Goal: Task Accomplishment & Management: Use online tool/utility

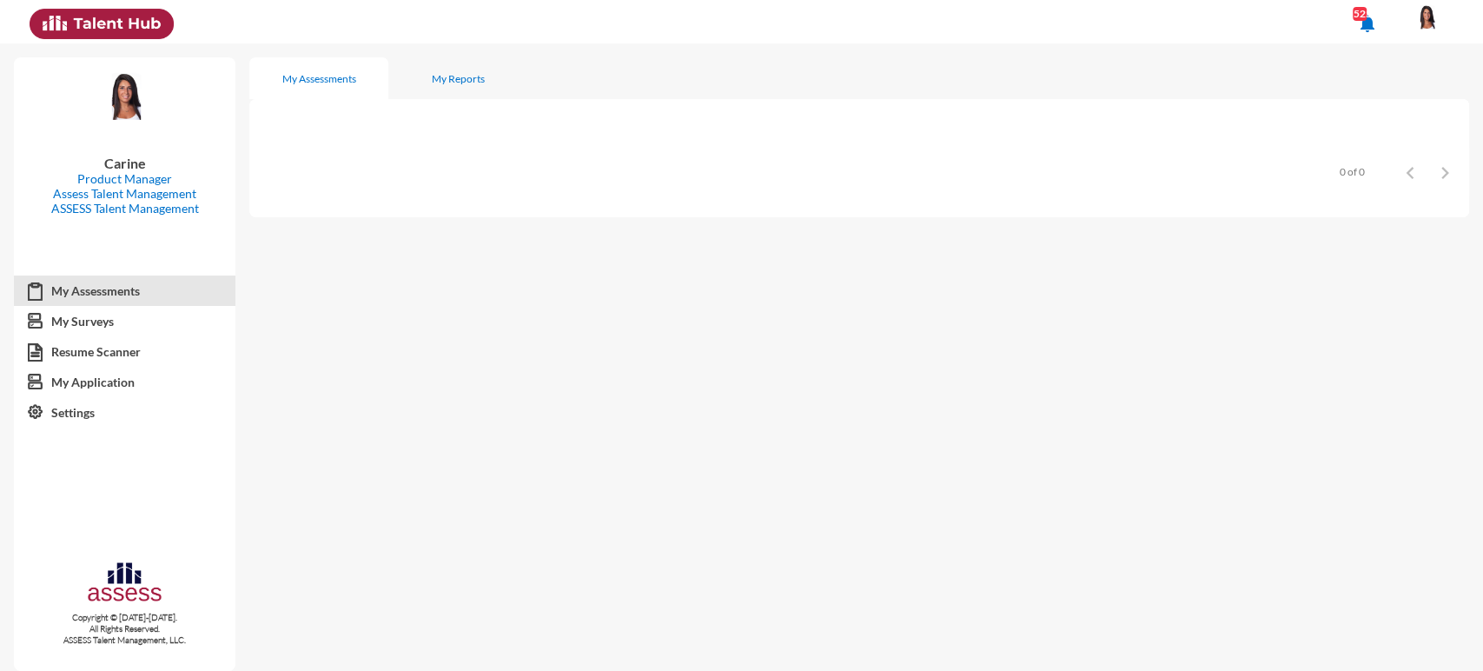
click at [1438, 20] on img at bounding box center [1426, 17] width 35 height 26
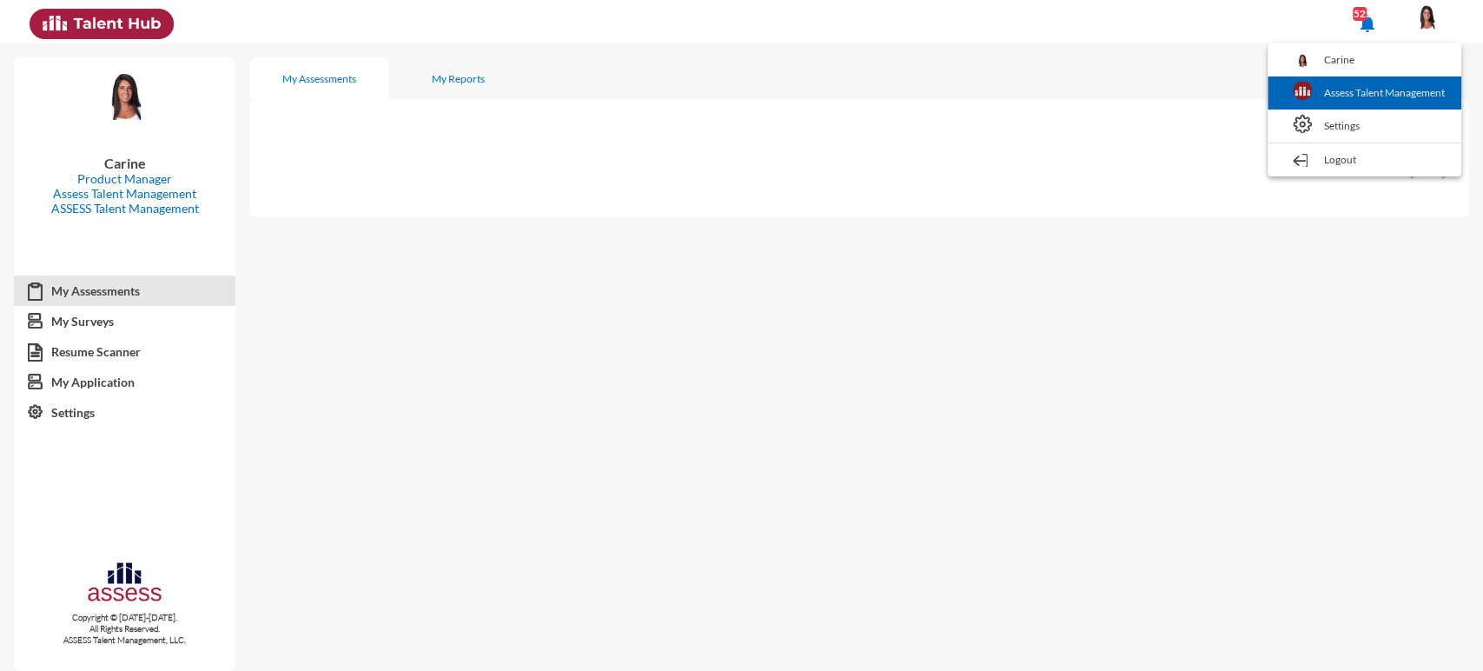
click at [1424, 89] on link "Assess Talent Management" at bounding box center [1364, 92] width 176 height 33
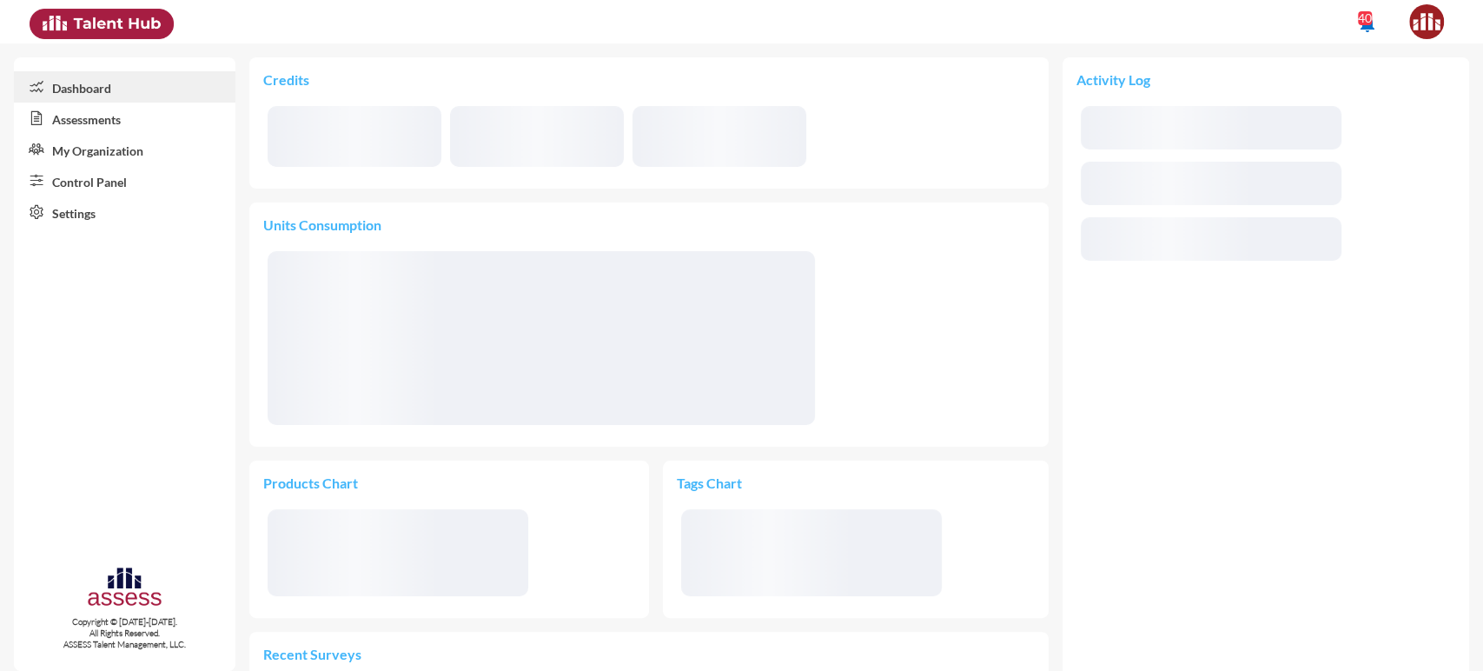
click at [104, 124] on link "Assessments" at bounding box center [125, 118] width 222 height 31
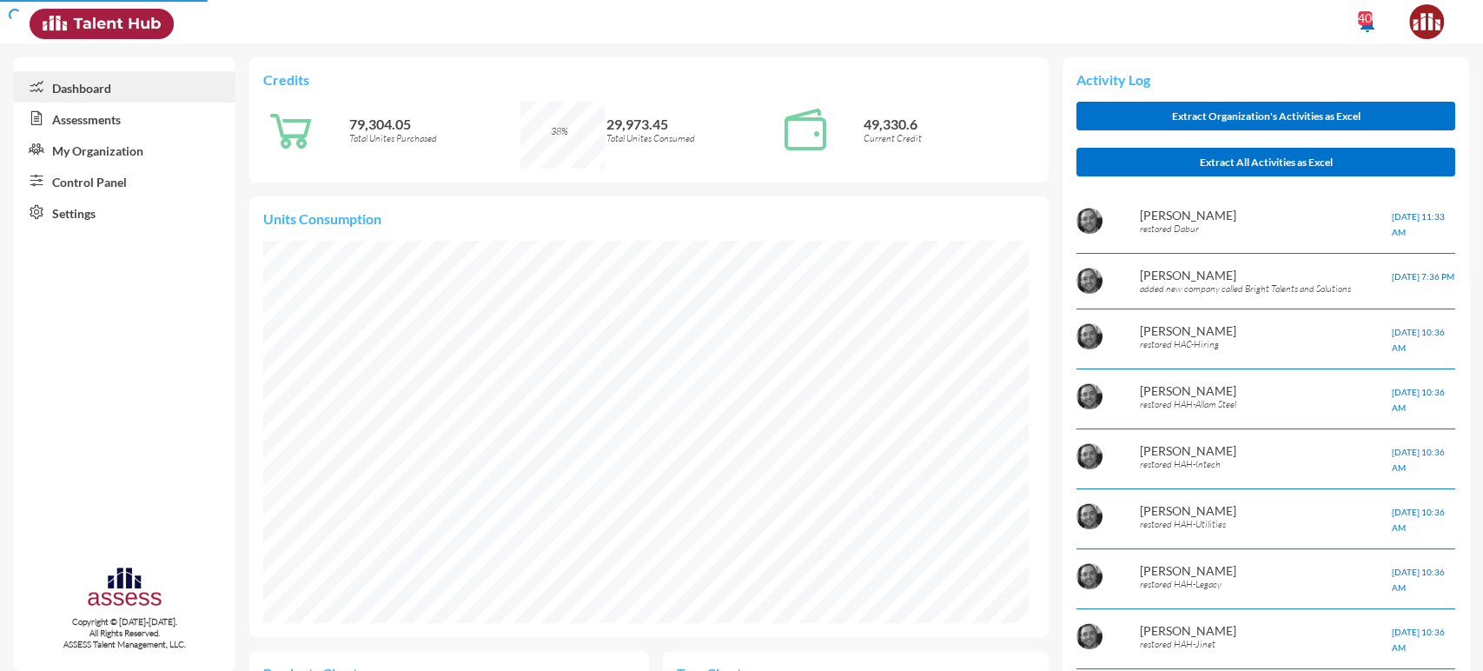
click at [103, 116] on link "Assessments" at bounding box center [125, 118] width 222 height 31
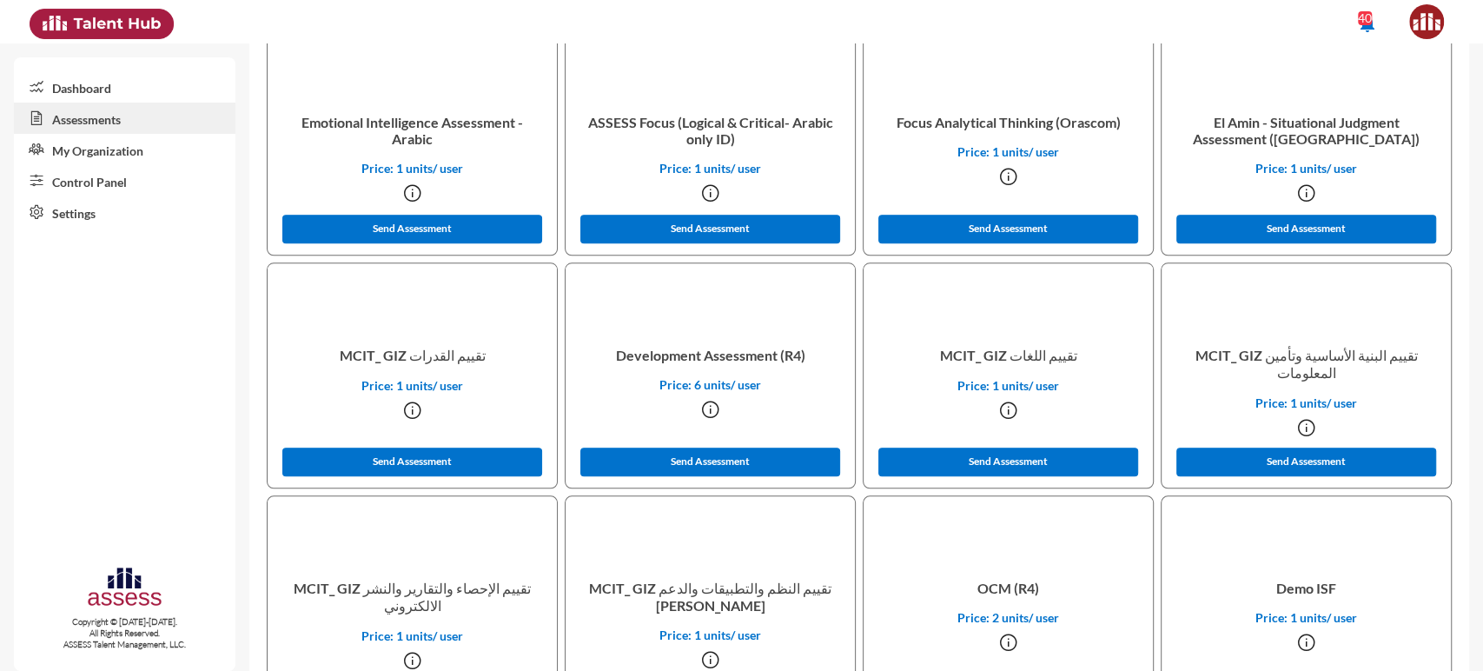
scroll to position [10807, 0]
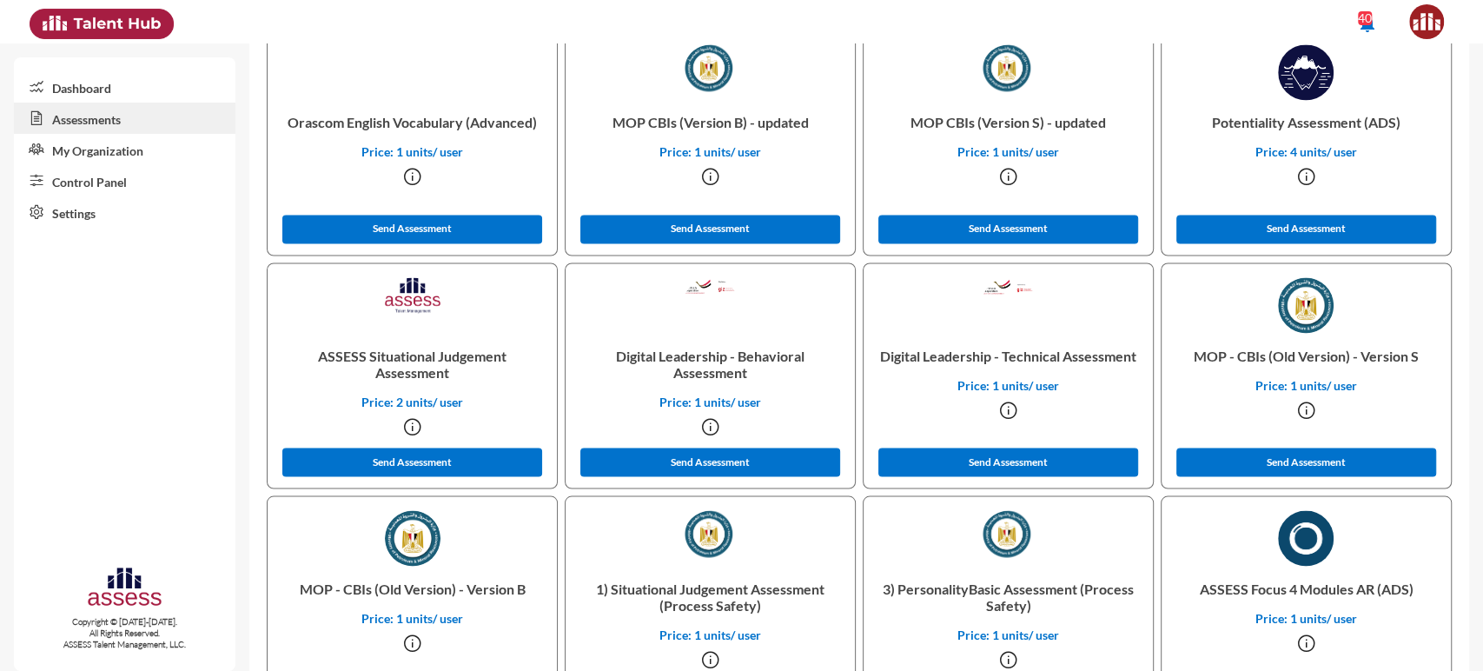
click at [710, 363] on p "Digital Leadership - Behavioral Assessment" at bounding box center [709, 363] width 261 height 61
